Goal: Task Accomplishment & Management: Use online tool/utility

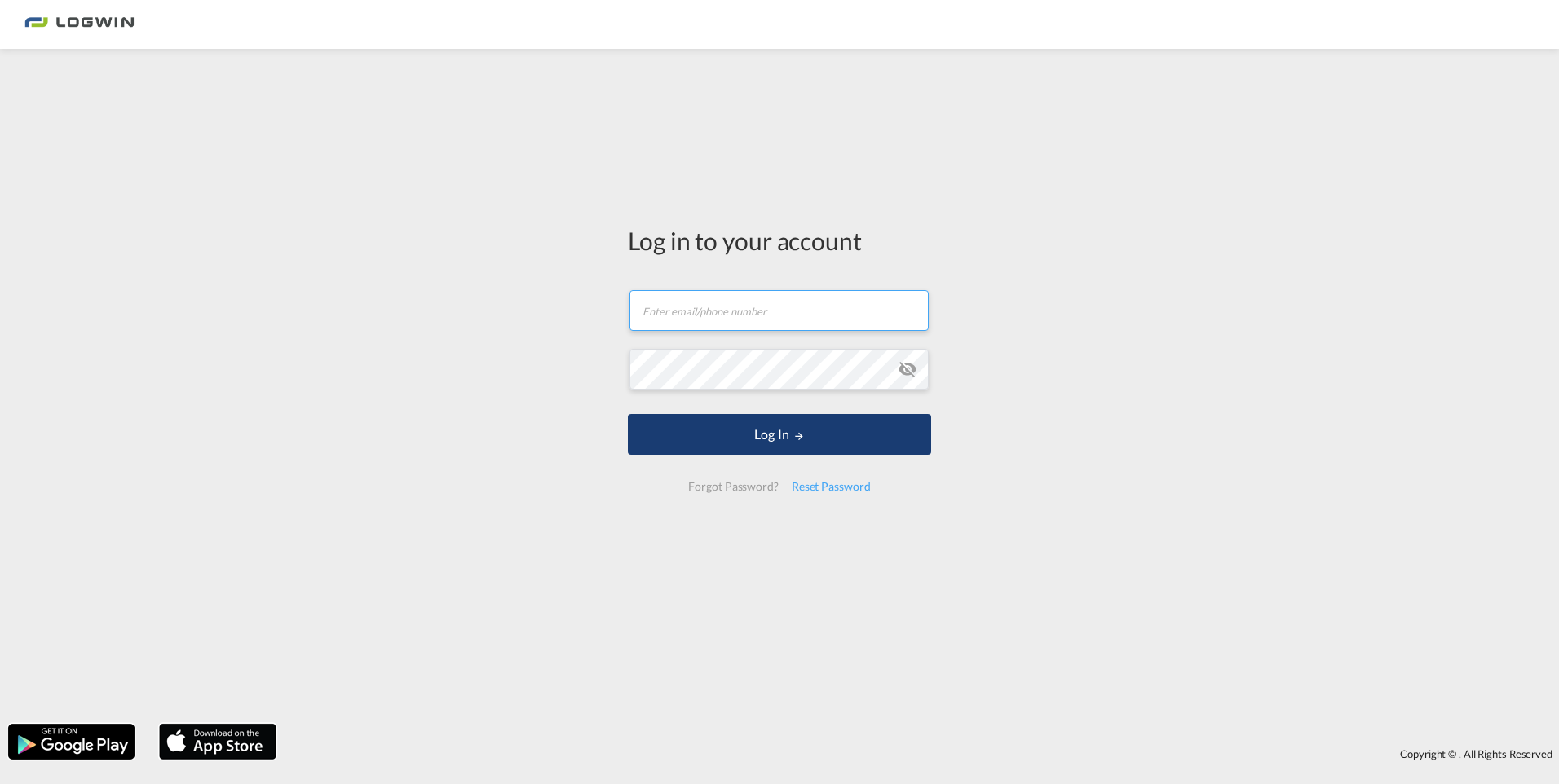
type input "[PERSON_NAME][EMAIL_ADDRESS][PERSON_NAME][DOMAIN_NAME]"
click at [757, 433] on button "Log In" at bounding box center [780, 434] width 304 height 41
